Goal: Task Accomplishment & Management: Complete application form

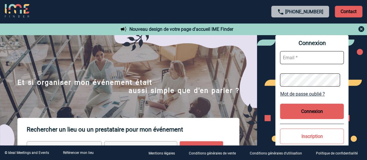
click at [304, 52] on input "text" at bounding box center [312, 57] width 64 height 13
click at [296, 59] on input "text" at bounding box center [312, 57] width 64 height 13
type input "justine.ynard@arkema.com"
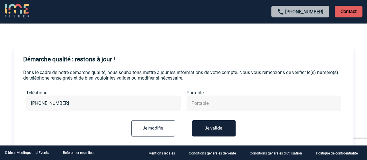
click at [218, 128] on button "Je valide" at bounding box center [213, 128] width 43 height 16
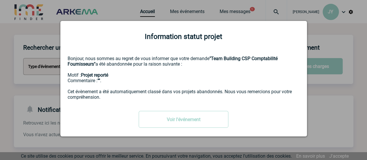
click at [313, 49] on div at bounding box center [183, 80] width 367 height 160
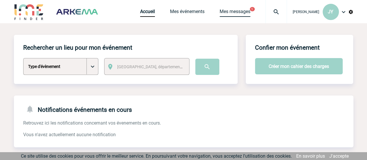
click at [244, 12] on link "Mes messages" at bounding box center [234, 13] width 31 height 8
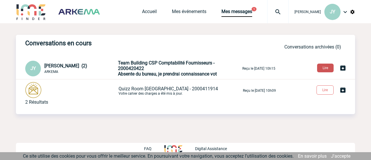
click at [327, 70] on button "Lire" at bounding box center [325, 67] width 17 height 9
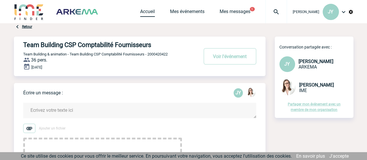
click at [155, 12] on link "Accueil" at bounding box center [147, 13] width 15 height 8
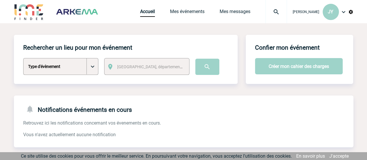
click at [92, 70] on select "Type d'évènement Séminaire avec nuitée Séminaire sans nuitée Repas de groupe Te…" at bounding box center [60, 66] width 75 height 17
select select "4"
click at [23, 58] on select "Type d'évènement Séminaire avec nuitée Séminaire sans nuitée Repas de groupe Te…" at bounding box center [60, 66] width 75 height 17
click at [92, 72] on select "Type d'évènement Séminaire avec nuitée Séminaire sans nuitée Repas de groupe Te…" at bounding box center [60, 66] width 75 height 17
click at [152, 110] on div "Notifications événements en cours Retrouvez ici les notifications concernant vo…" at bounding box center [183, 116] width 339 height 42
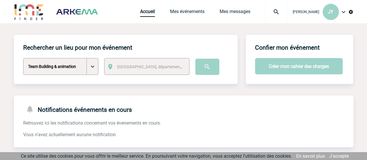
click at [159, 70] on span "[GEOGRAPHIC_DATA], département, région..." at bounding box center [152, 67] width 74 height 8
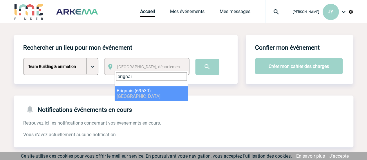
type input "brignai"
select select "36281"
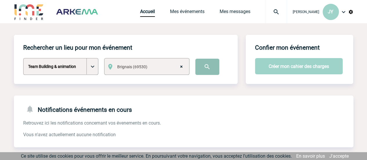
click at [198, 67] on input "image" at bounding box center [207, 67] width 24 height 16
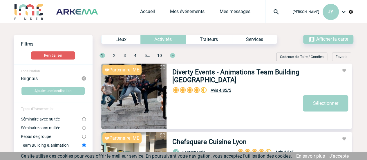
click at [341, 14] on img at bounding box center [343, 11] width 7 height 7
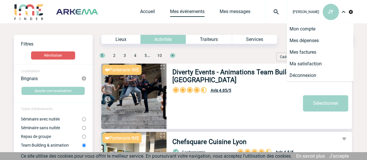
click at [198, 9] on link "Mes événements" at bounding box center [187, 13] width 34 height 8
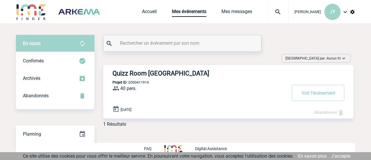
click at [170, 81] on div "Quizz Room Lyon Projet ID : 2000411914 40 pers. ProjetID : 2000411914 le 14 Nov…" at bounding box center [228, 91] width 250 height 53
click at [144, 73] on h3 "Quizz Room [GEOGRAPHIC_DATA]" at bounding box center [199, 73] width 174 height 7
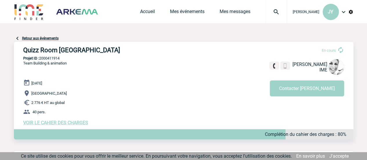
click at [80, 122] on span "VOIR LE CAHIER DES CHARGES" at bounding box center [55, 123] width 65 height 6
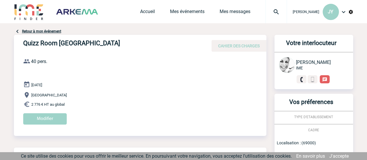
click at [78, 16] on img at bounding box center [77, 11] width 55 height 17
click at [49, 33] on link "Retour à mon événement" at bounding box center [41, 31] width 39 height 4
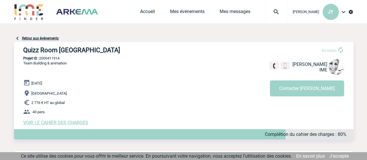
click at [78, 16] on img at bounding box center [77, 11] width 55 height 17
click at [14, 11] on img at bounding box center [29, 11] width 30 height 17
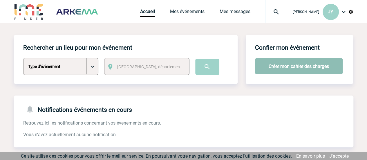
click at [304, 66] on button "Créer mon cahier des charges" at bounding box center [299, 66] width 88 height 16
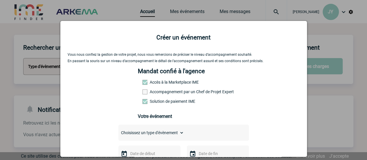
click at [164, 82] on label "Accès à la Marketplace IME" at bounding box center [155, 82] width 26 height 5
click at [142, 82] on span at bounding box center [144, 82] width 5 height 5
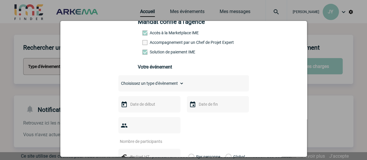
scroll to position [50, 0]
click at [164, 91] on div "Choisissez un type d'évènement Séminaire avec nuitée Séminaire sans nuitée Repa…" at bounding box center [183, 83] width 130 height 16
click at [167, 87] on select "Choisissez un type d'évènement Séminaire avec nuitée Séminaire sans nuitée Repa…" at bounding box center [151, 83] width 66 height 8
select select "4"
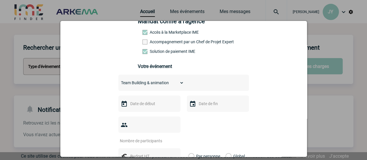
click at [118, 81] on select "Choisissez un type d'évènement Séminaire avec nuitée Séminaire sans nuitée Repa…" at bounding box center [151, 83] width 66 height 8
click at [152, 107] on input "text" at bounding box center [149, 104] width 40 height 8
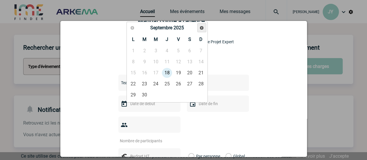
click at [201, 29] on span "Suivant" at bounding box center [201, 28] width 5 height 5
click at [180, 71] on link "14" at bounding box center [178, 73] width 11 height 10
type input "14-11-2025"
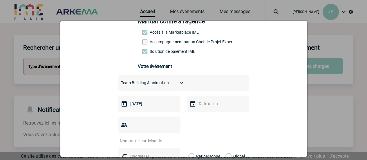
click at [200, 101] on div at bounding box center [218, 103] width 62 height 16
click at [200, 102] on input "text" at bounding box center [217, 104] width 40 height 8
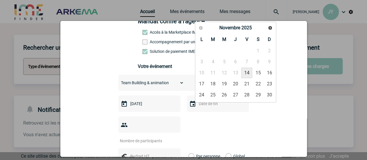
click at [244, 73] on link "14" at bounding box center [246, 73] width 11 height 10
type input "14-11-2025"
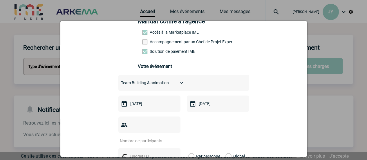
click at [144, 131] on div at bounding box center [149, 124] width 62 height 16
click at [144, 137] on input "number" at bounding box center [145, 141] width 55 height 8
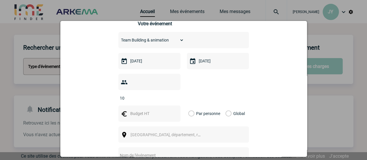
scroll to position [94, 0]
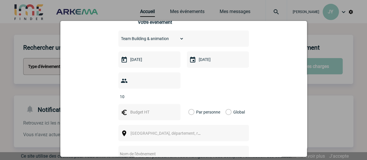
type input "10"
click at [225, 107] on label "Global" at bounding box center [227, 112] width 4 height 16
click at [0, 0] on input "Global" at bounding box center [0, 0] width 0 height 0
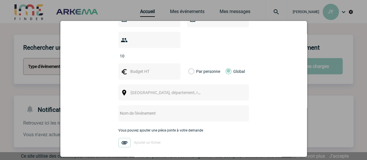
scroll to position [138, 0]
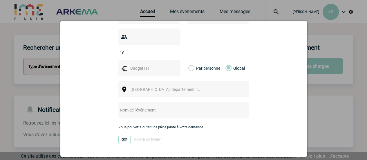
click at [147, 63] on div at bounding box center [149, 68] width 62 height 16
click at [137, 64] on input "text" at bounding box center [149, 68] width 40 height 8
type input "444,70"
click at [143, 85] on span "Ville, département, région..." at bounding box center [168, 89] width 80 height 8
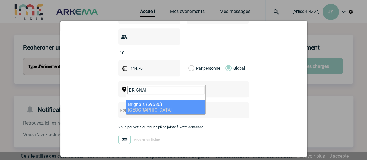
type input "BRIGNAI"
select select "36281"
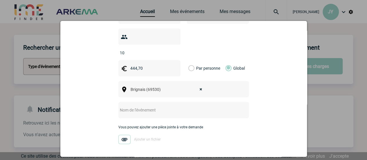
click at [142, 106] on input "text" at bounding box center [175, 110] width 115 height 8
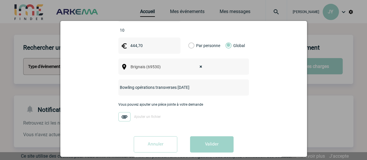
type input "Bowling opérations transverses [DATE]"
click at [124, 112] on img at bounding box center [124, 116] width 12 height 9
click at [0, 0] on input "Ajouter un fichier" at bounding box center [0, 0] width 0 height 0
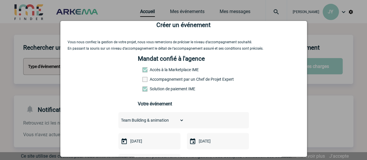
scroll to position [7, 0]
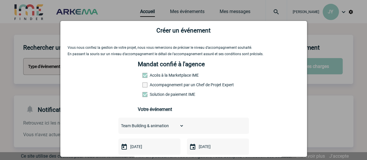
click at [143, 75] on span at bounding box center [144, 75] width 5 height 5
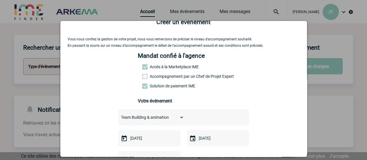
scroll to position [16, 0]
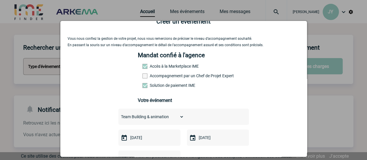
click at [143, 69] on span at bounding box center [144, 66] width 5 height 5
click at [142, 67] on span at bounding box center [144, 66] width 5 height 5
click at [143, 88] on span at bounding box center [144, 85] width 5 height 5
click at [0, 0] on input "Solution de paiement IME" at bounding box center [0, 0] width 0 height 0
click at [143, 88] on span at bounding box center [144, 85] width 5 height 5
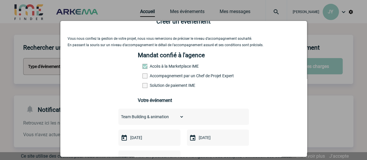
click at [0, 0] on input "Solution de paiement IME" at bounding box center [0, 0] width 0 height 0
click at [142, 67] on span at bounding box center [144, 66] width 5 height 5
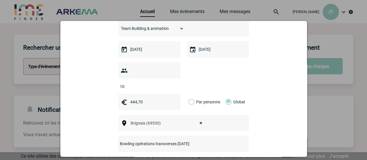
scroll to position [160, 0]
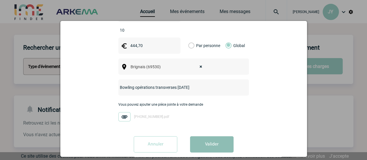
click at [212, 136] on button "Valider" at bounding box center [211, 144] width 43 height 16
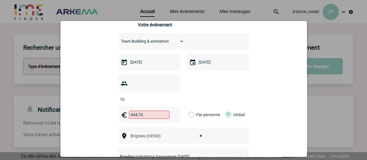
scroll to position [92, 0]
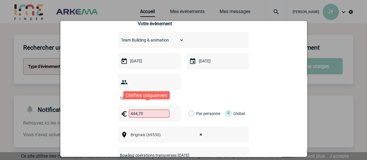
click at [148, 109] on input "444,70" at bounding box center [149, 113] width 41 height 8
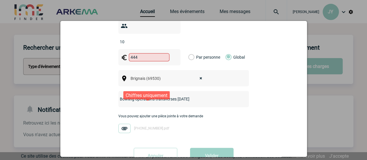
scroll to position [154, 0]
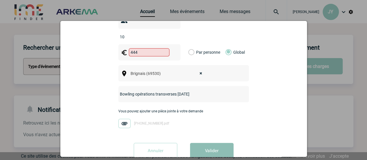
type input "444"
click at [215, 143] on button "Valider" at bounding box center [211, 151] width 43 height 16
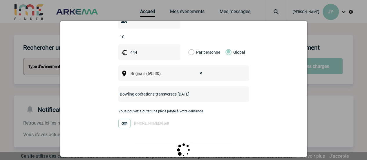
scroll to position [0, 0]
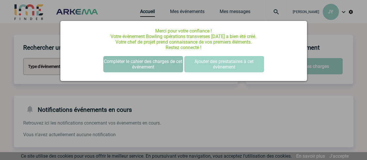
click at [160, 64] on button "Compléter le cahier des charges de cet événement" at bounding box center [143, 64] width 80 height 16
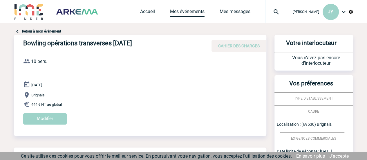
click at [192, 10] on link "Mes événements" at bounding box center [187, 13] width 34 height 8
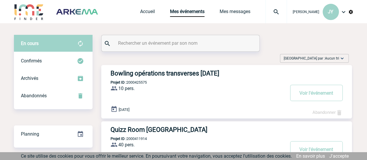
click at [199, 75] on h3 "Bowling opérations transverses [DATE]" at bounding box center [197, 73] width 174 height 7
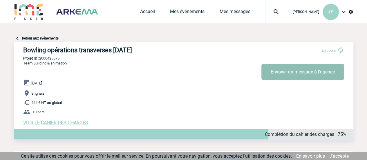
click at [300, 75] on button "Envoyer un message à l'agence" at bounding box center [302, 72] width 83 height 16
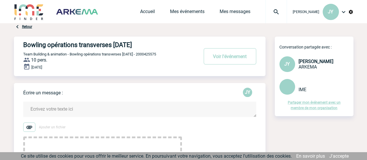
click at [88, 105] on textarea at bounding box center [139, 108] width 233 height 15
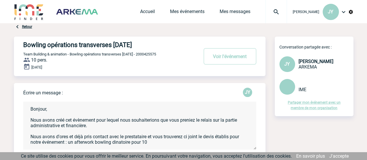
click at [161, 141] on textarea "Bonjour, Nous avons créé cet évènement pour lequel nous souhaiterions que vous …" at bounding box center [139, 125] width 233 height 48
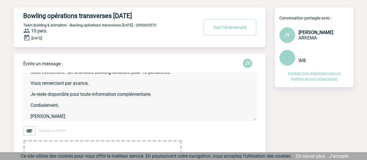
scroll to position [88, 0]
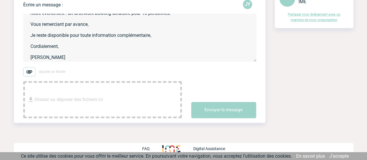
type textarea "Bonjour, Nous avons créé cet évènement pour lequel nous souhaiterions que vous …"
click at [31, 72] on img at bounding box center [29, 71] width 12 height 9
click at [0, 0] on input "Ajouter un fichier" at bounding box center [0, 0] width 0 height 0
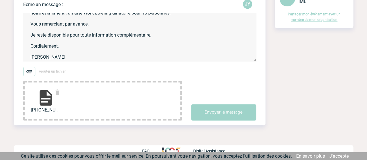
scroll to position [0, 0]
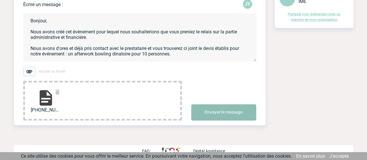
click at [241, 115] on button "Envoyer le message" at bounding box center [223, 112] width 65 height 16
